Goal: Transaction & Acquisition: Purchase product/service

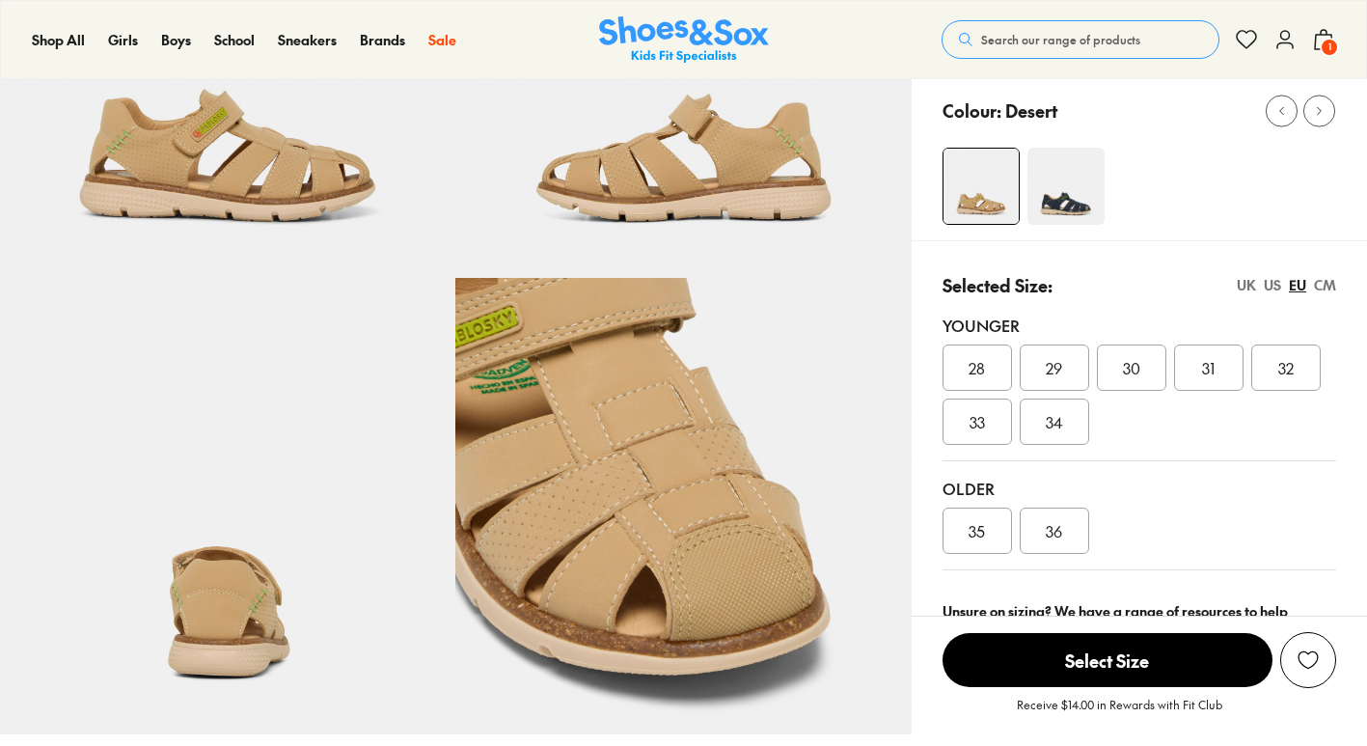
select select "*"
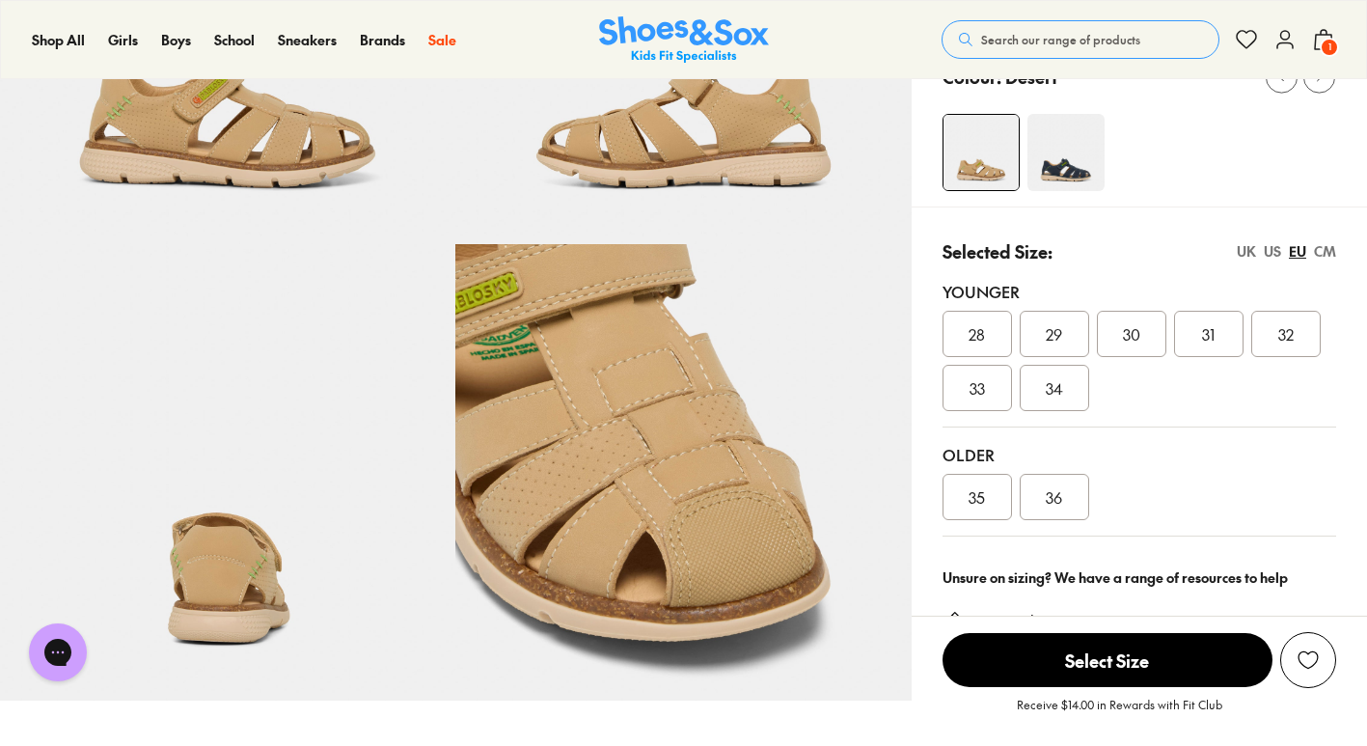
click at [1043, 509] on div "36" at bounding box center [1054, 497] width 69 height 46
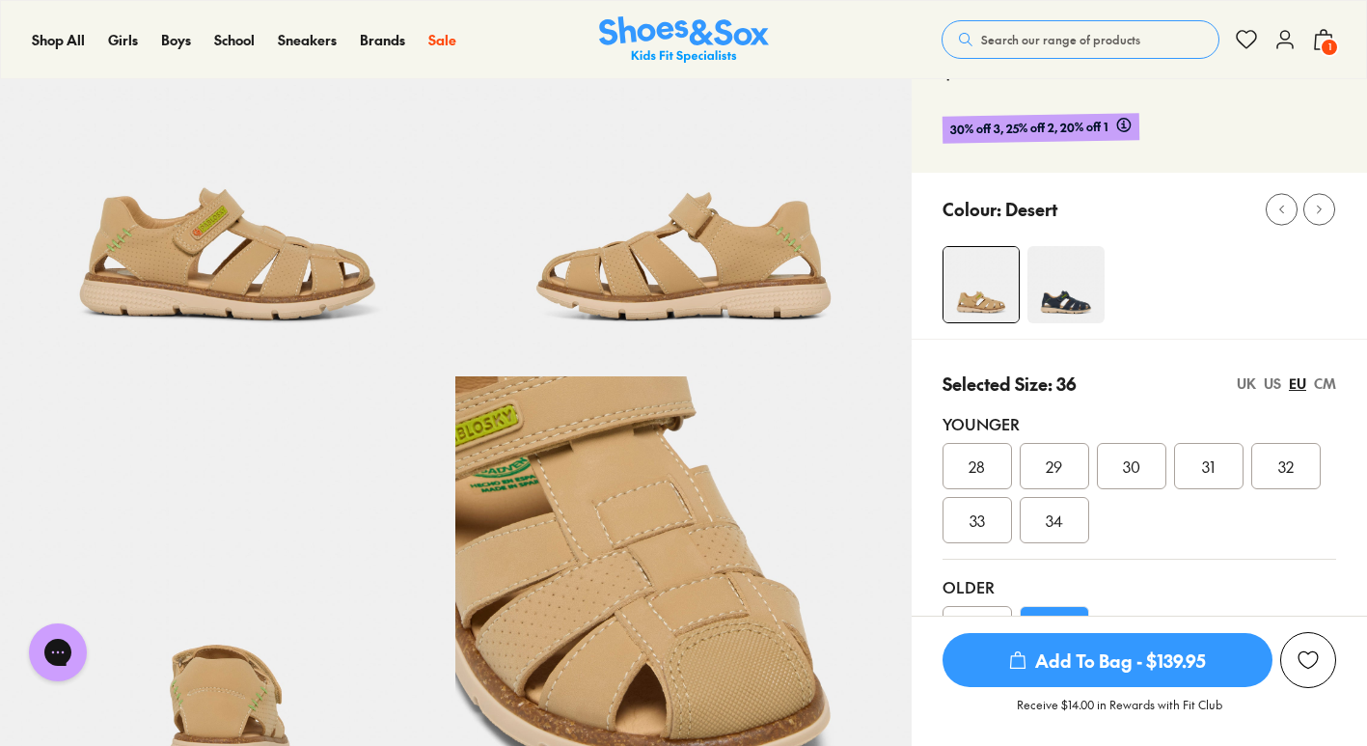
scroll to position [198, 0]
click at [1079, 668] on span "Add To Bag - $139.95" at bounding box center [1108, 660] width 330 height 54
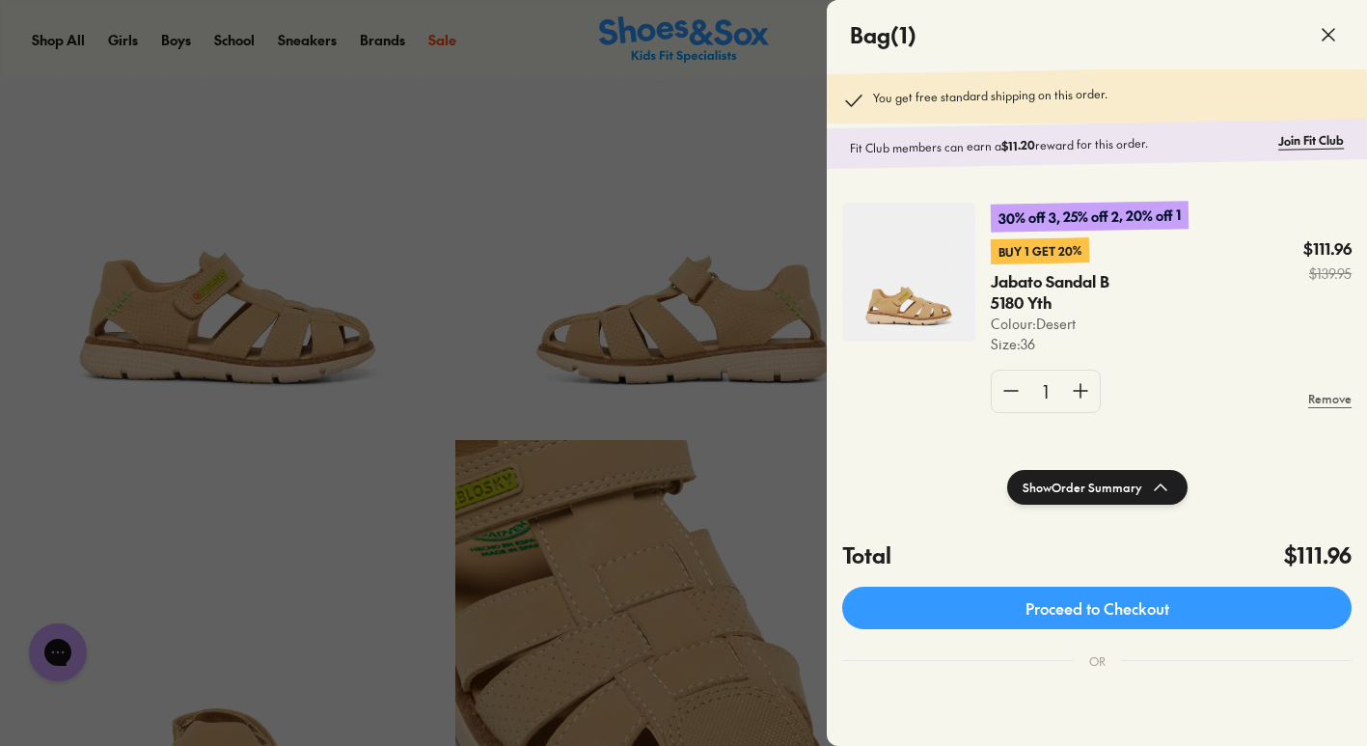
scroll to position [130, 0]
click at [1335, 34] on icon at bounding box center [1328, 34] width 23 height 23
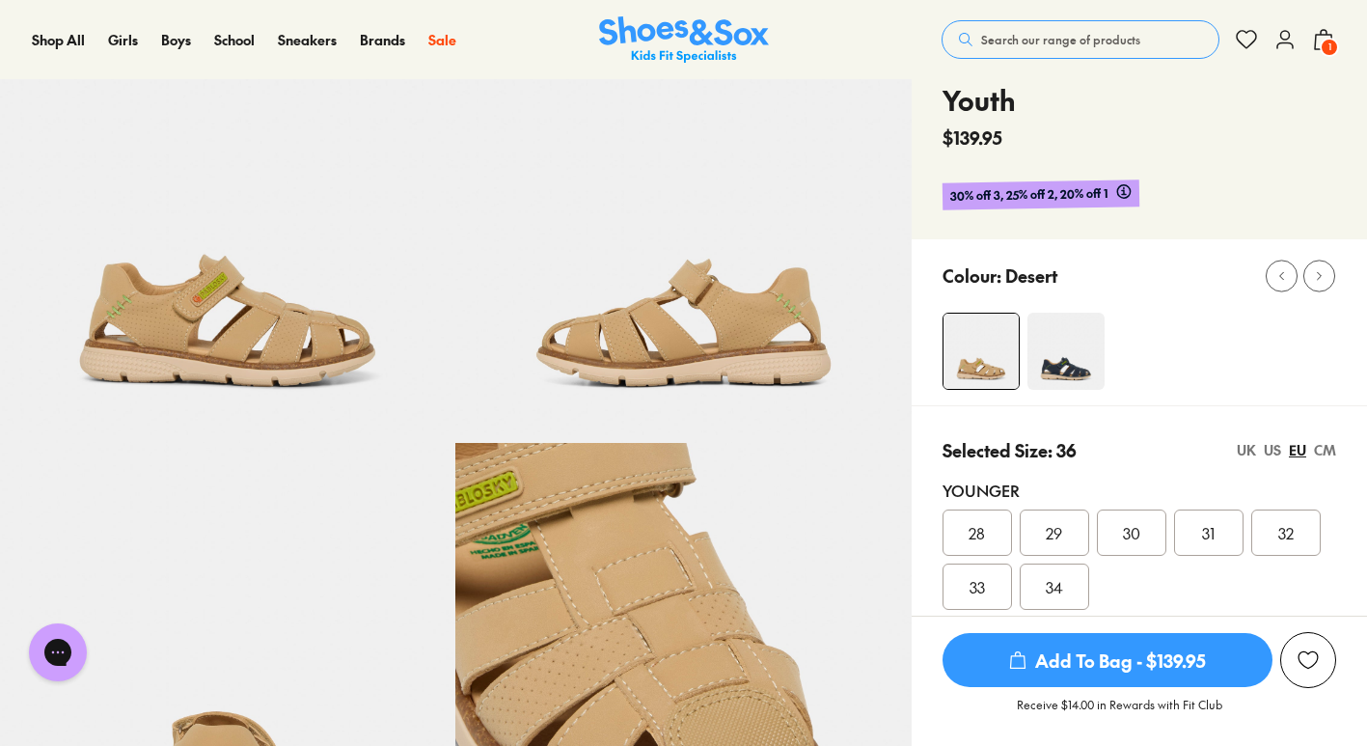
click at [1056, 38] on span "Search our range of products" at bounding box center [1060, 39] width 159 height 17
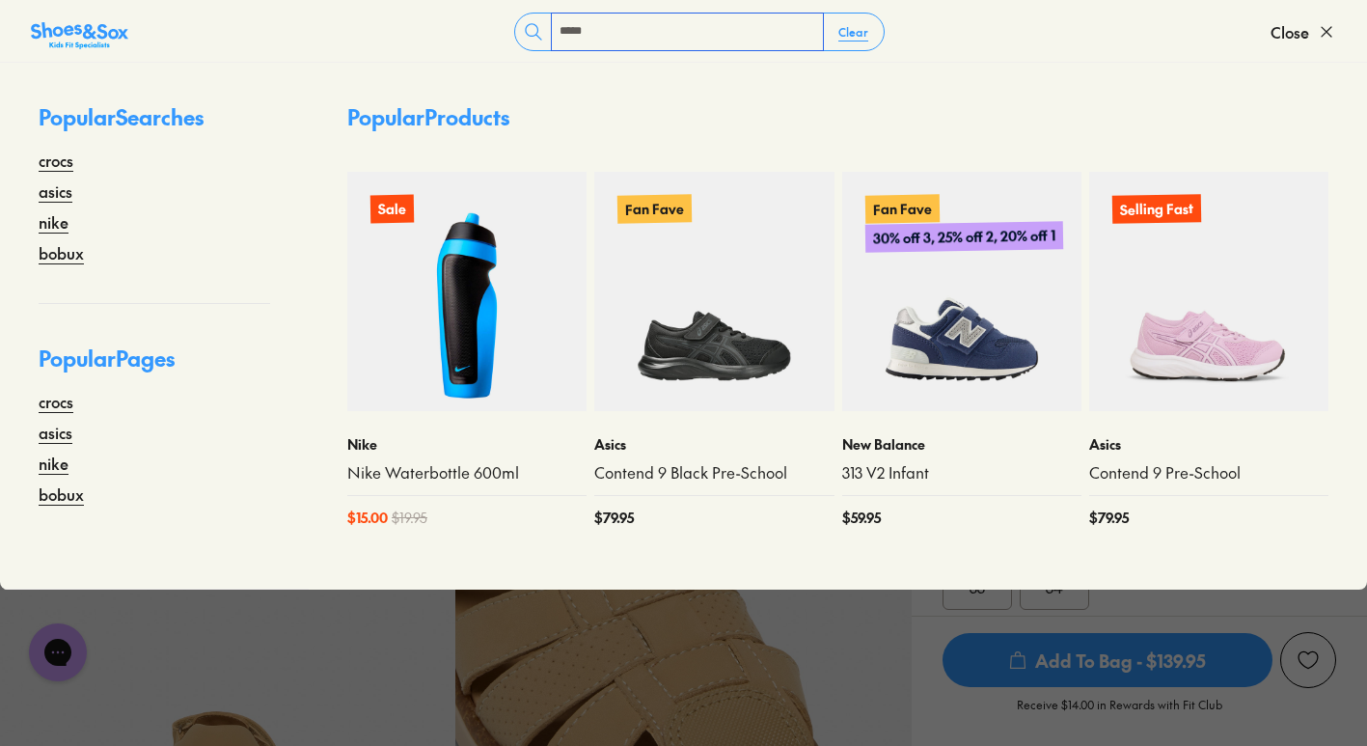
type input "*****"
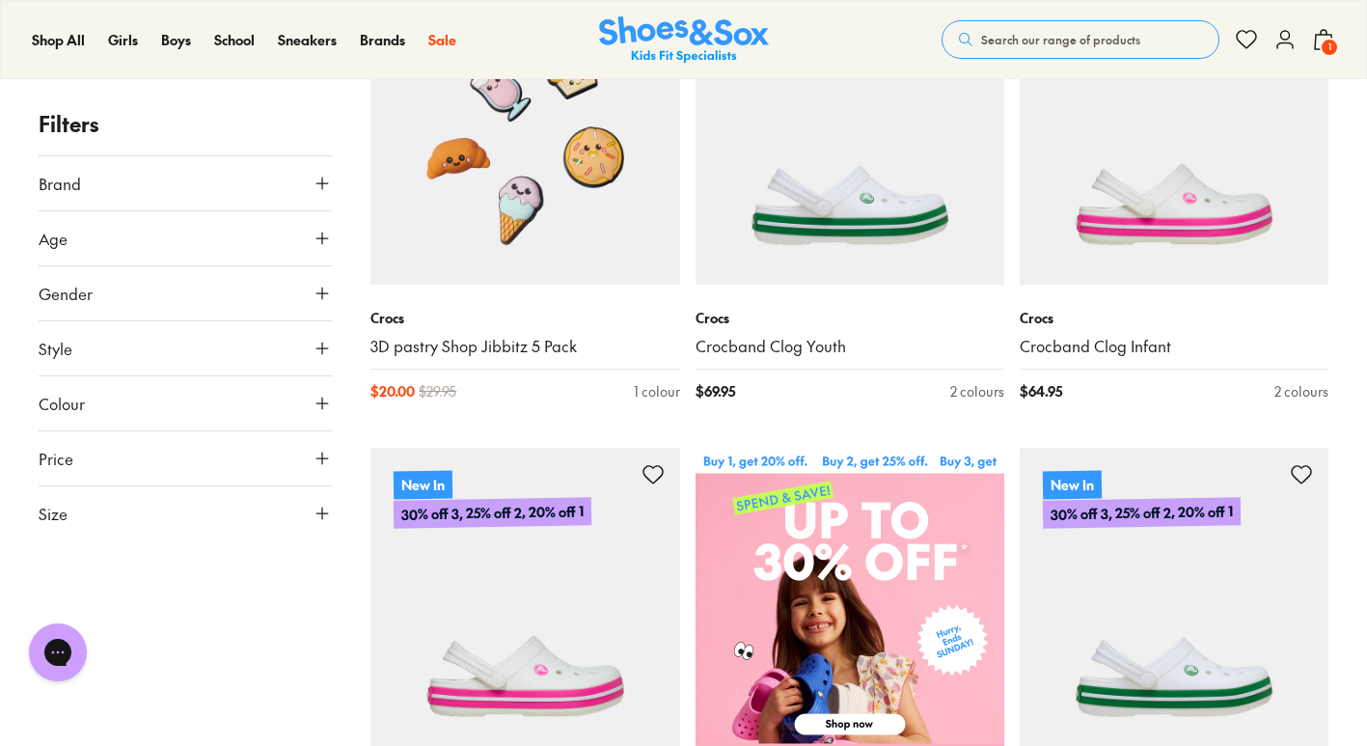
click at [319, 518] on icon at bounding box center [322, 513] width 19 height 19
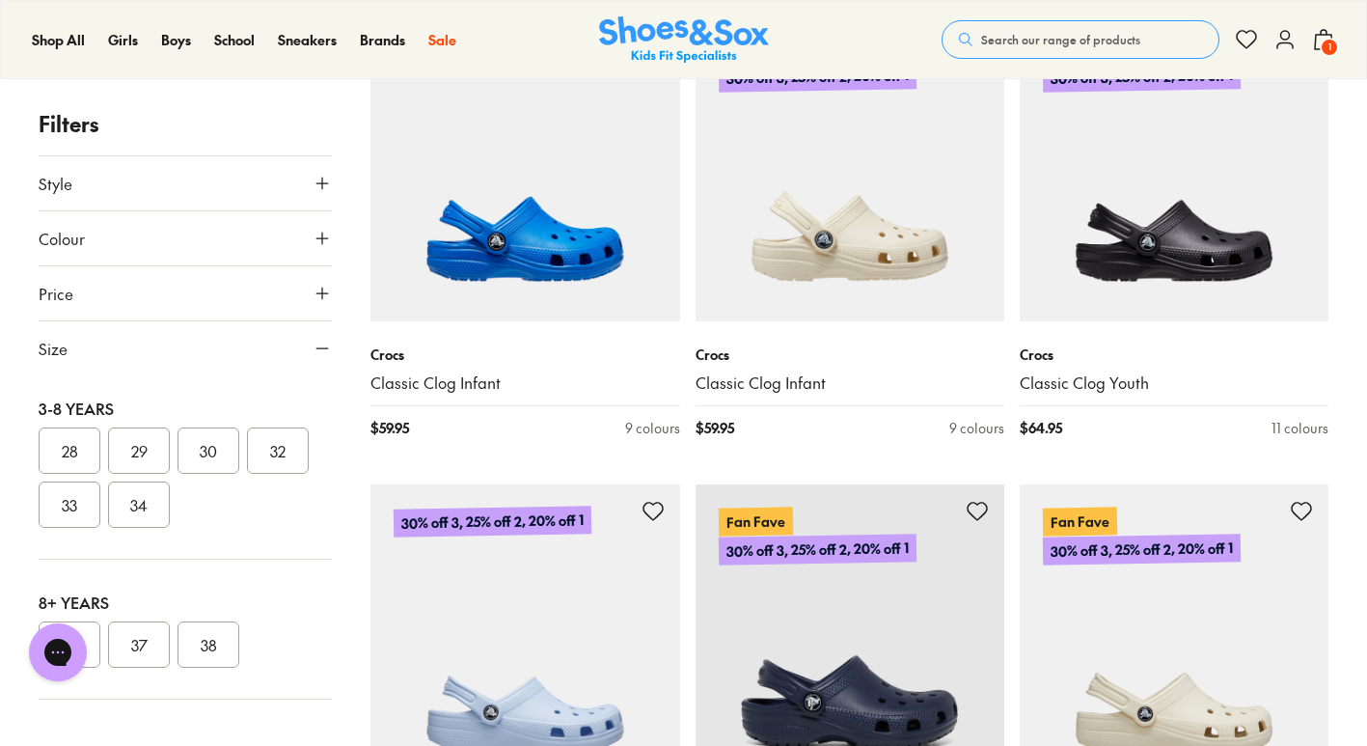
scroll to position [4057, 0]
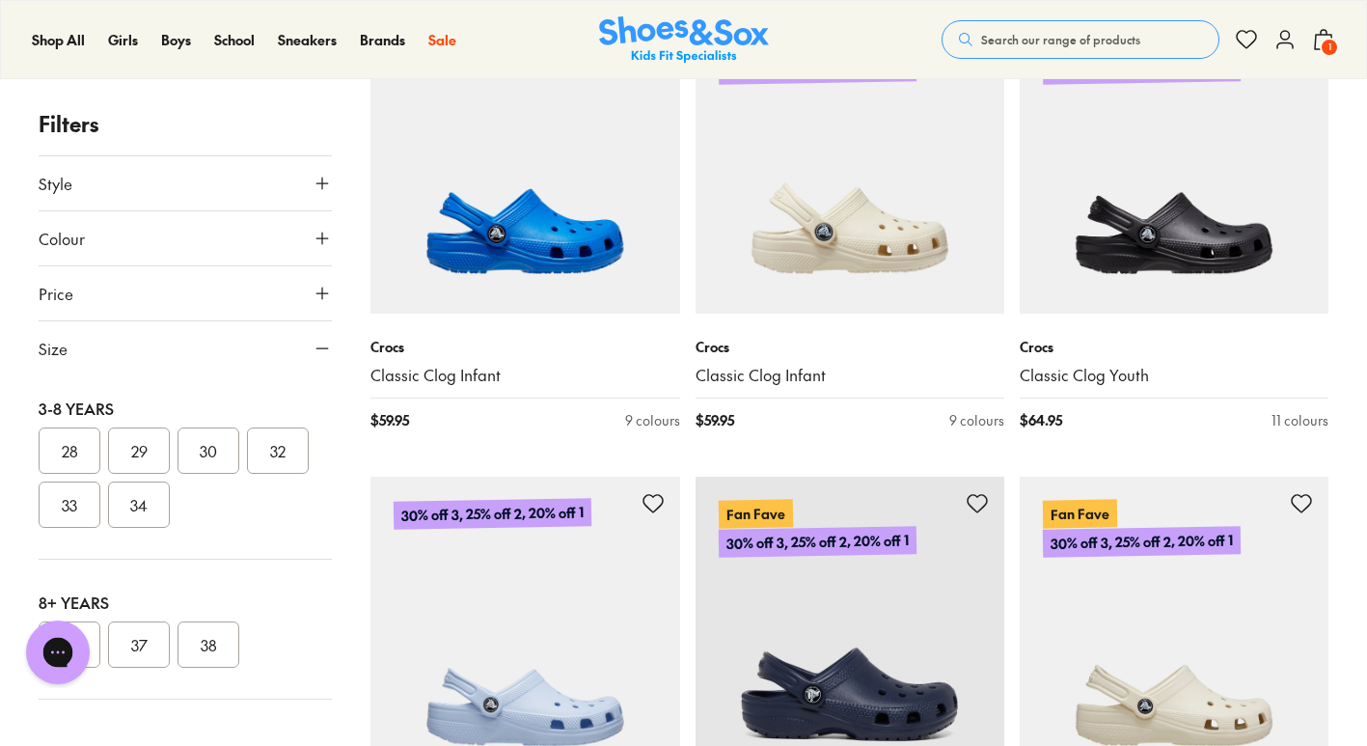
click at [95, 661] on h2 "Chat with us" at bounding box center [180, 652] width 190 height 21
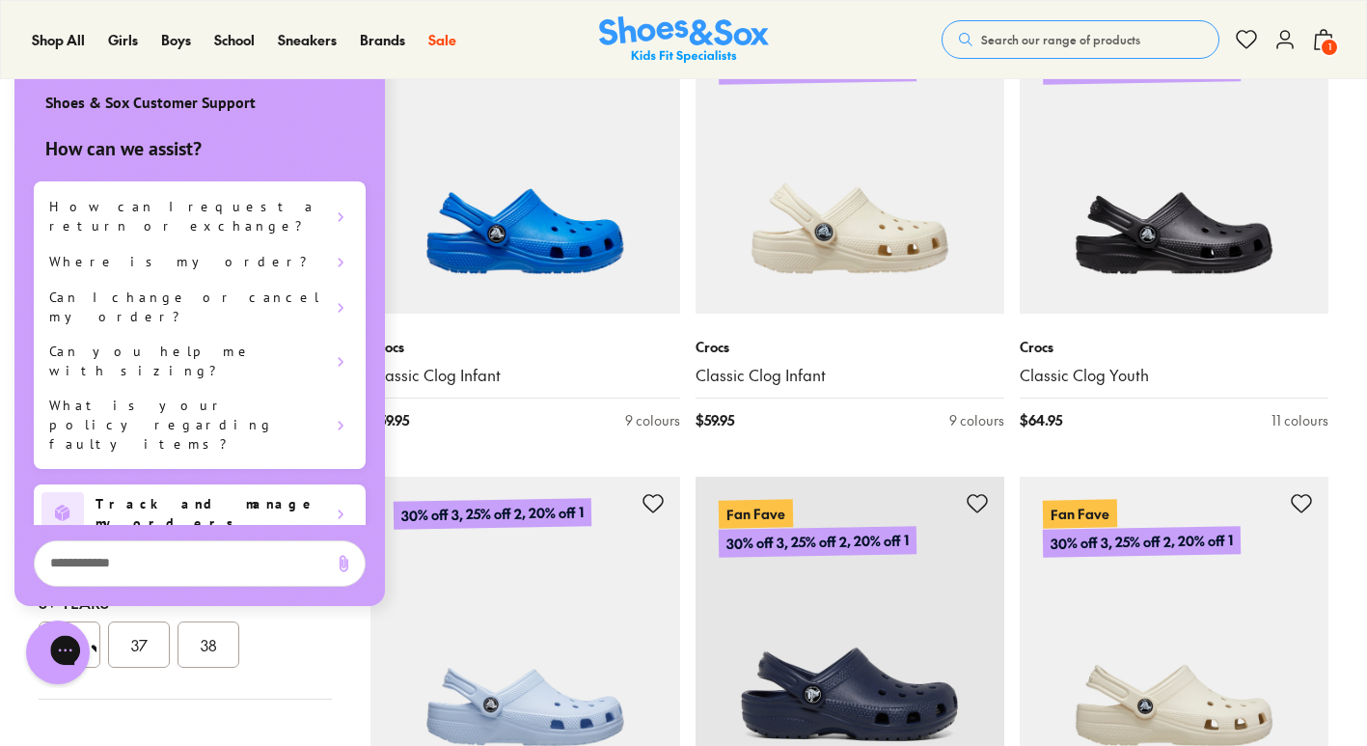
scroll to position [0, 0]
click at [94, 662] on div "Chat with us" at bounding box center [57, 652] width 77 height 71
click at [83, 629] on div "Chat with us" at bounding box center [57, 652] width 77 height 71
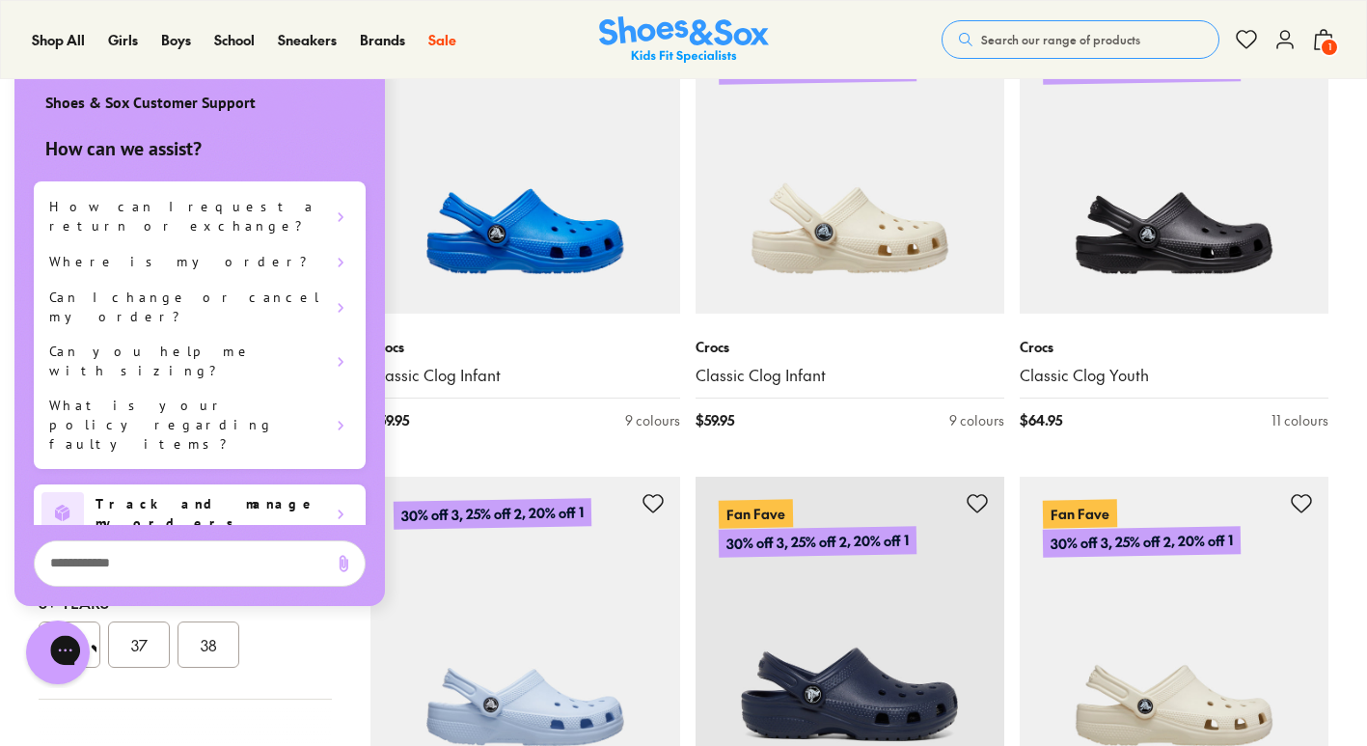
click at [123, 653] on icon "Gorgias live chat" at bounding box center [133, 650] width 20 height 20
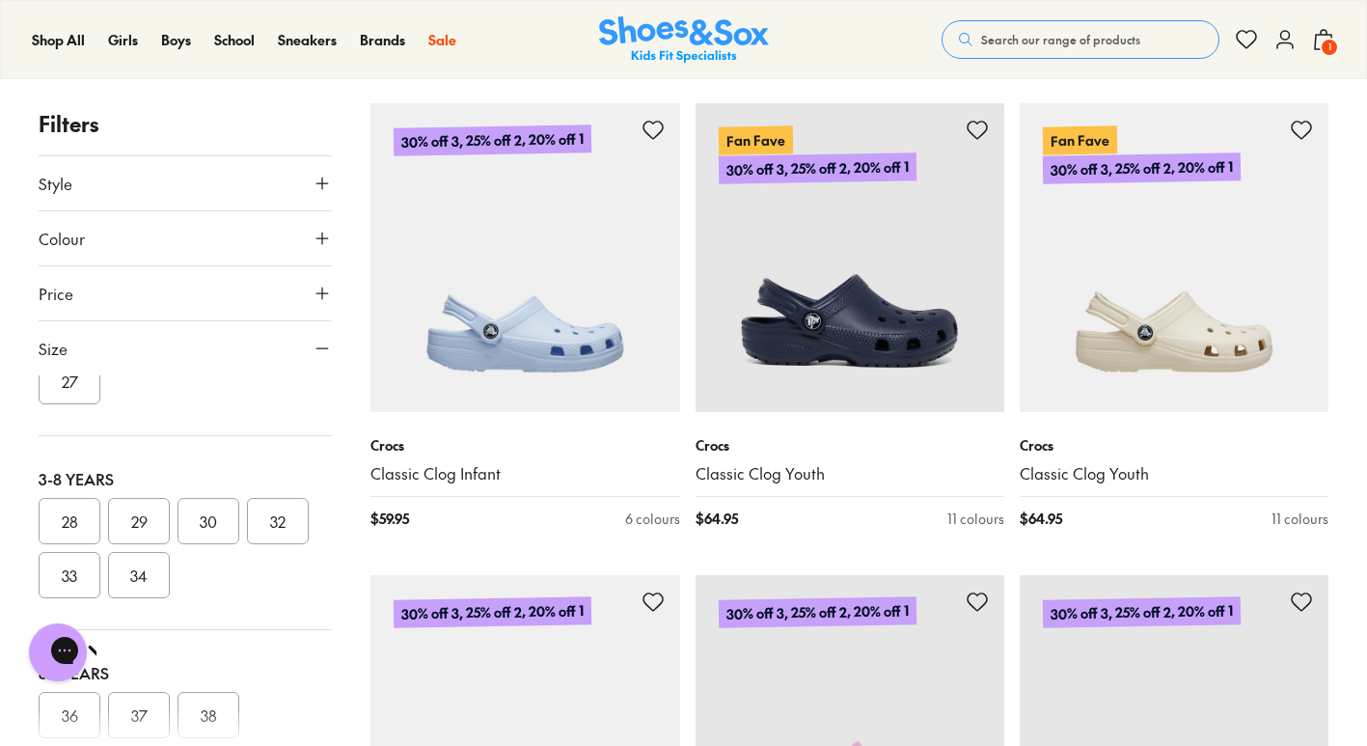
scroll to position [331, 0]
click at [76, 720] on div at bounding box center [185, 726] width 293 height 39
click at [69, 708] on div at bounding box center [185, 726] width 293 height 39
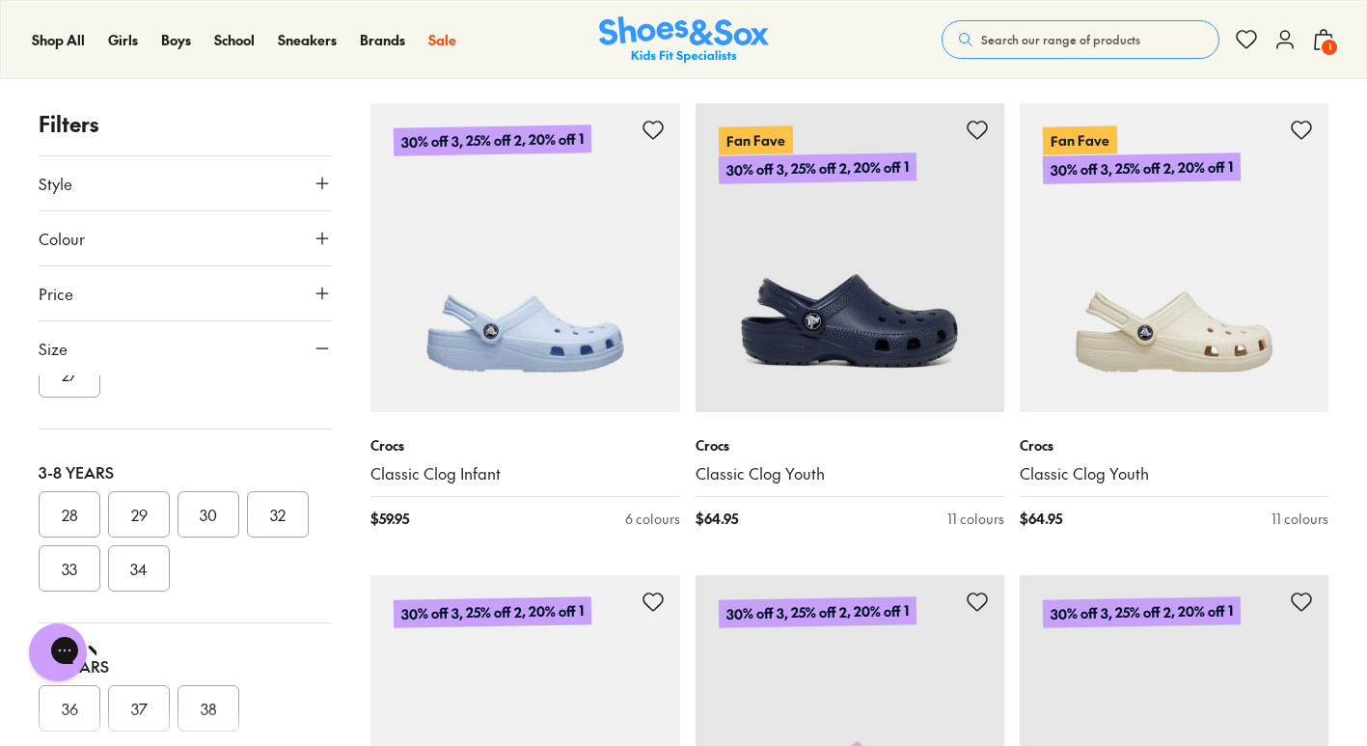
click at [69, 708] on div at bounding box center [185, 726] width 293 height 39
click at [69, 707] on div at bounding box center [185, 726] width 293 height 39
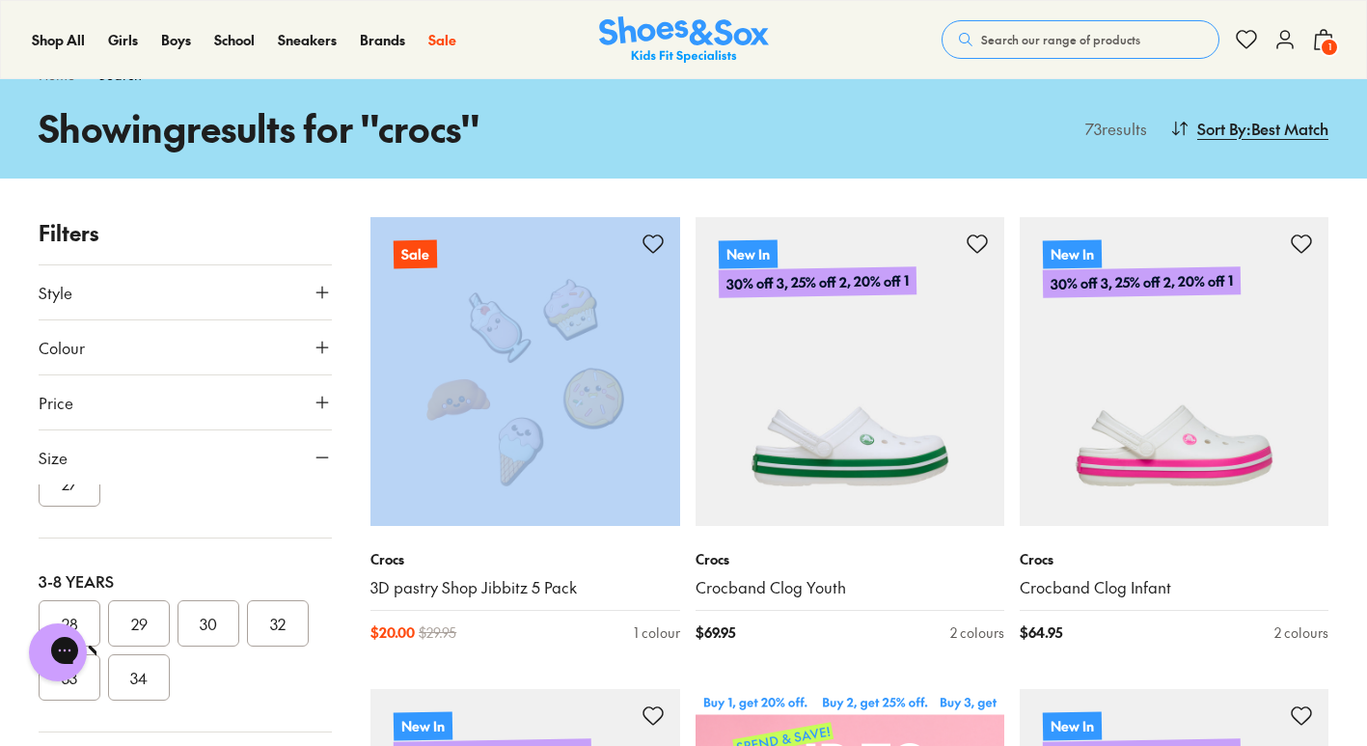
scroll to position [76, 0]
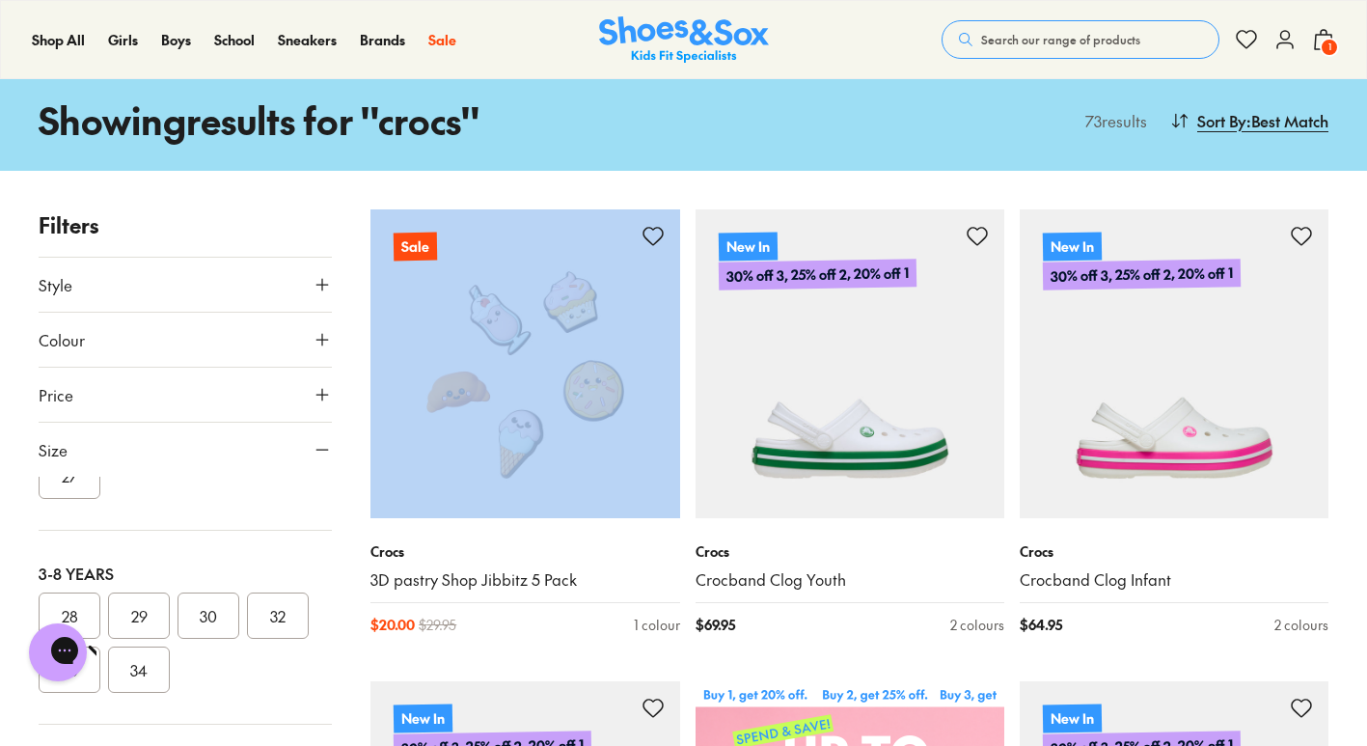
click at [1330, 45] on span "1" at bounding box center [1329, 47] width 19 height 19
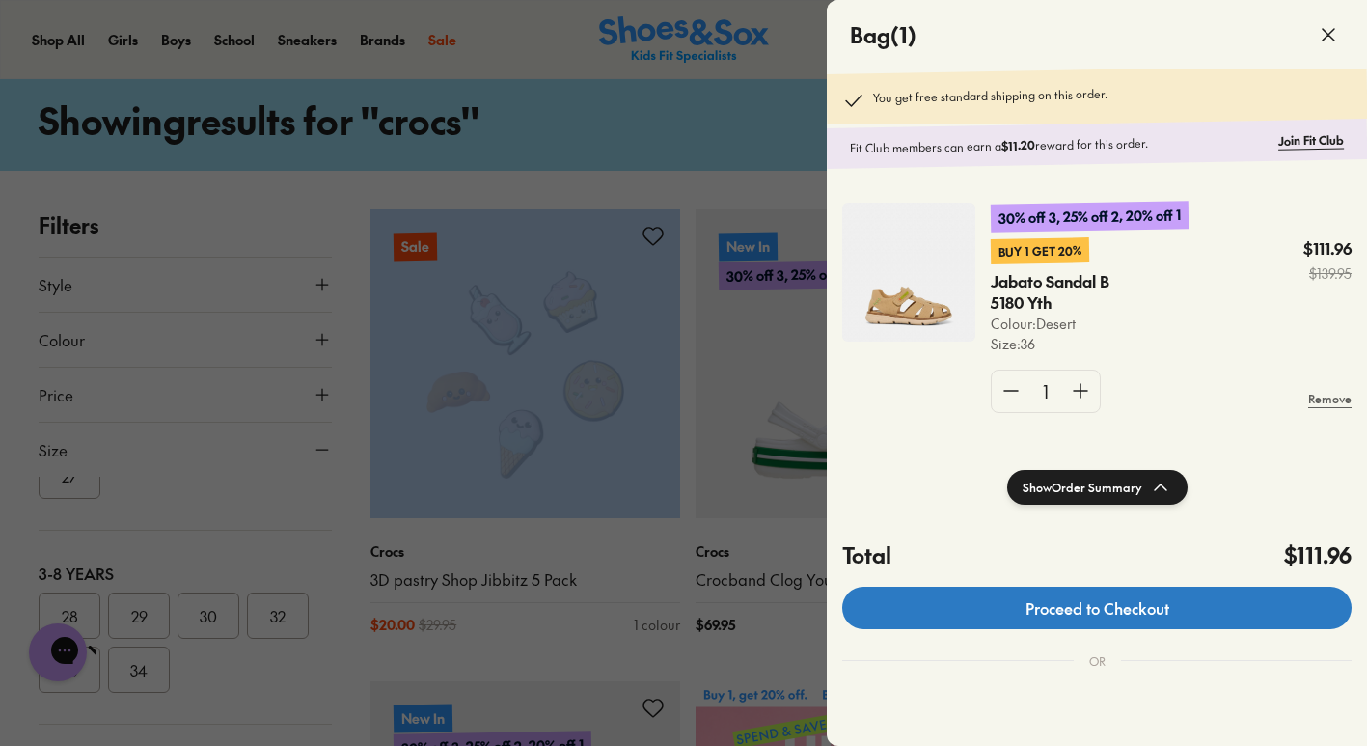
click at [1091, 621] on link "Proceed to Checkout" at bounding box center [1096, 608] width 509 height 42
